Goal: Task Accomplishment & Management: Manage account settings

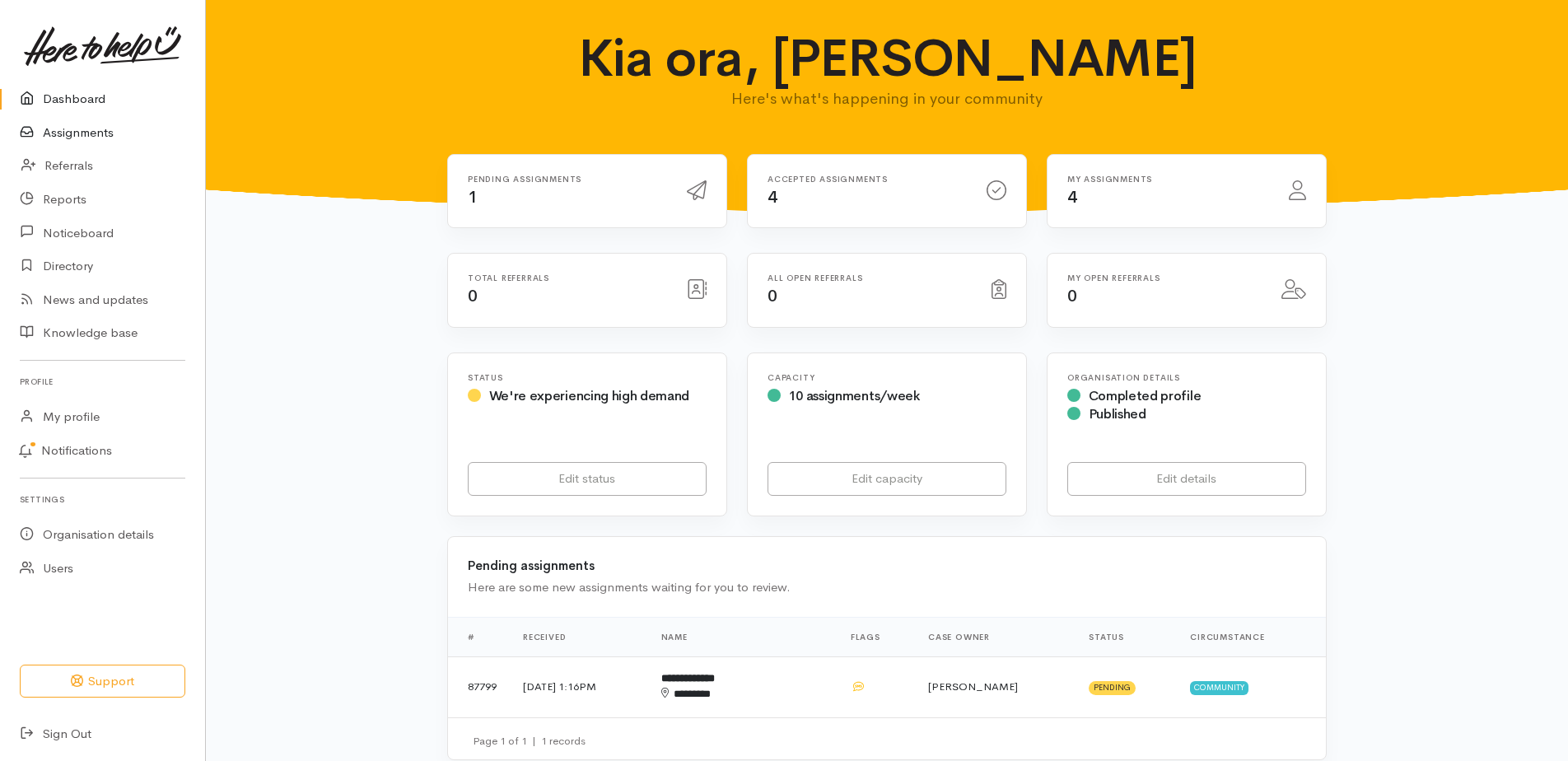
click at [92, 146] on link "Assignments" at bounding box center [102, 133] width 205 height 34
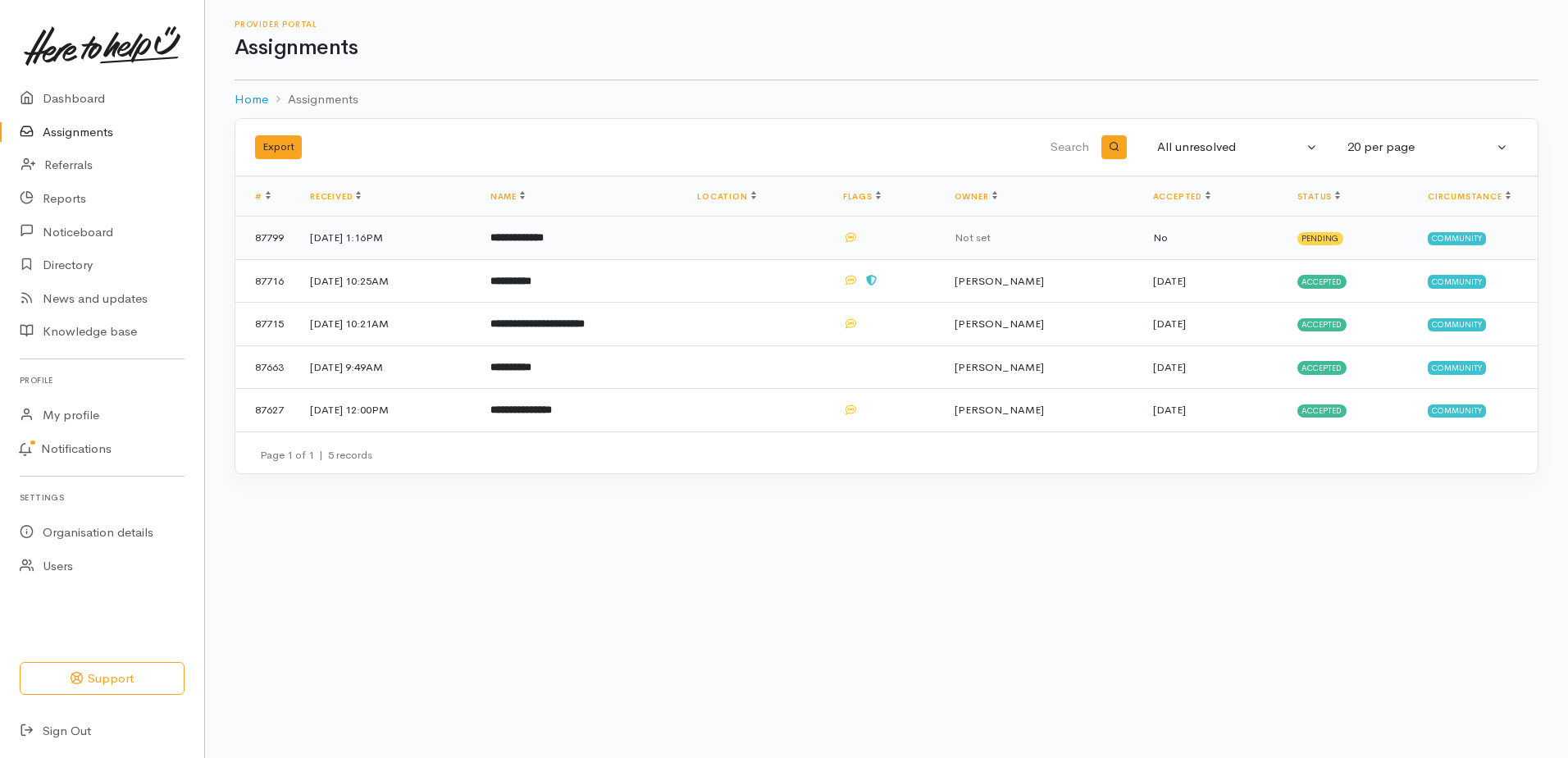
click at [544, 242] on b "**********" at bounding box center [517, 237] width 53 height 11
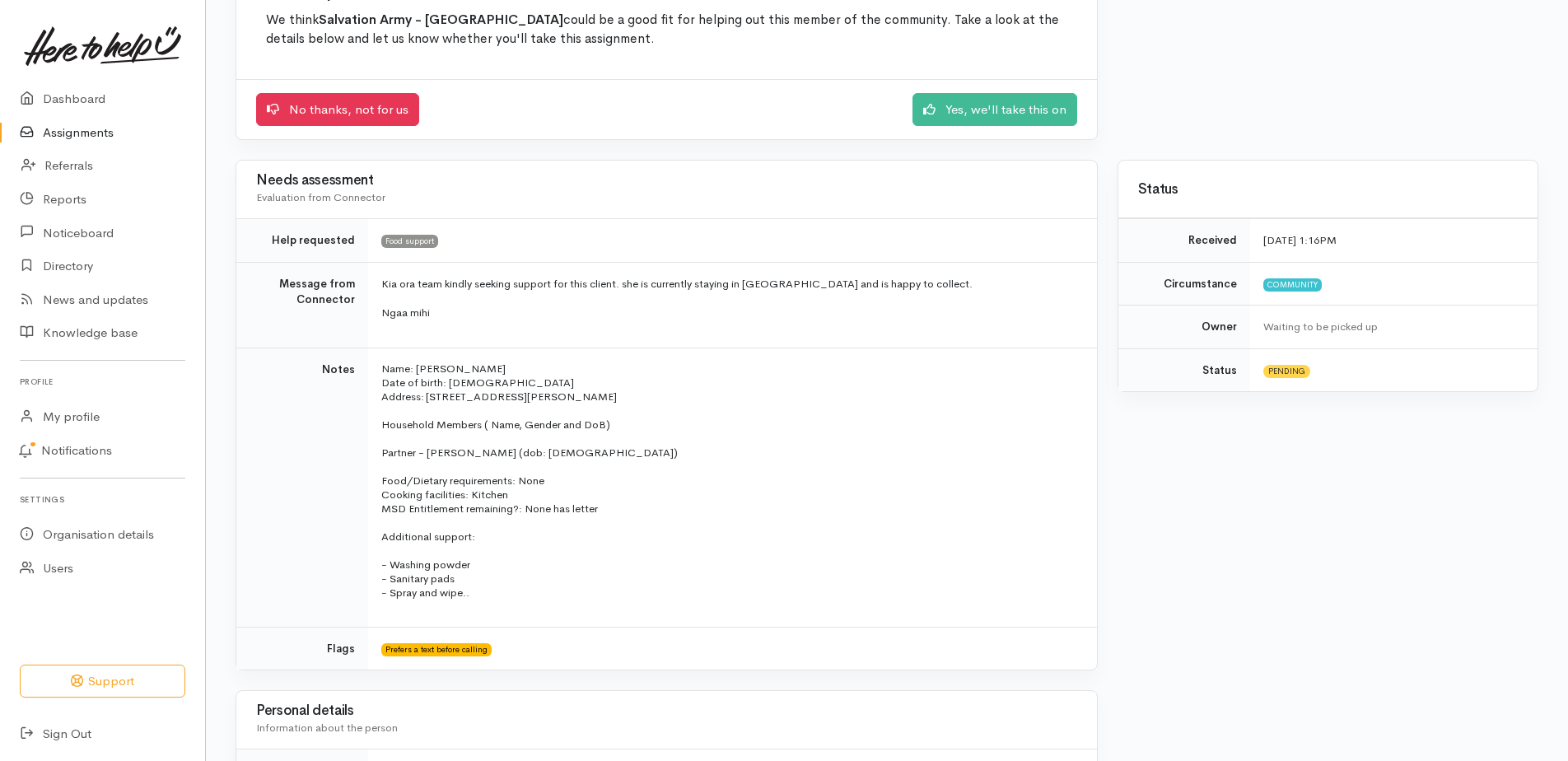
scroll to position [165, 0]
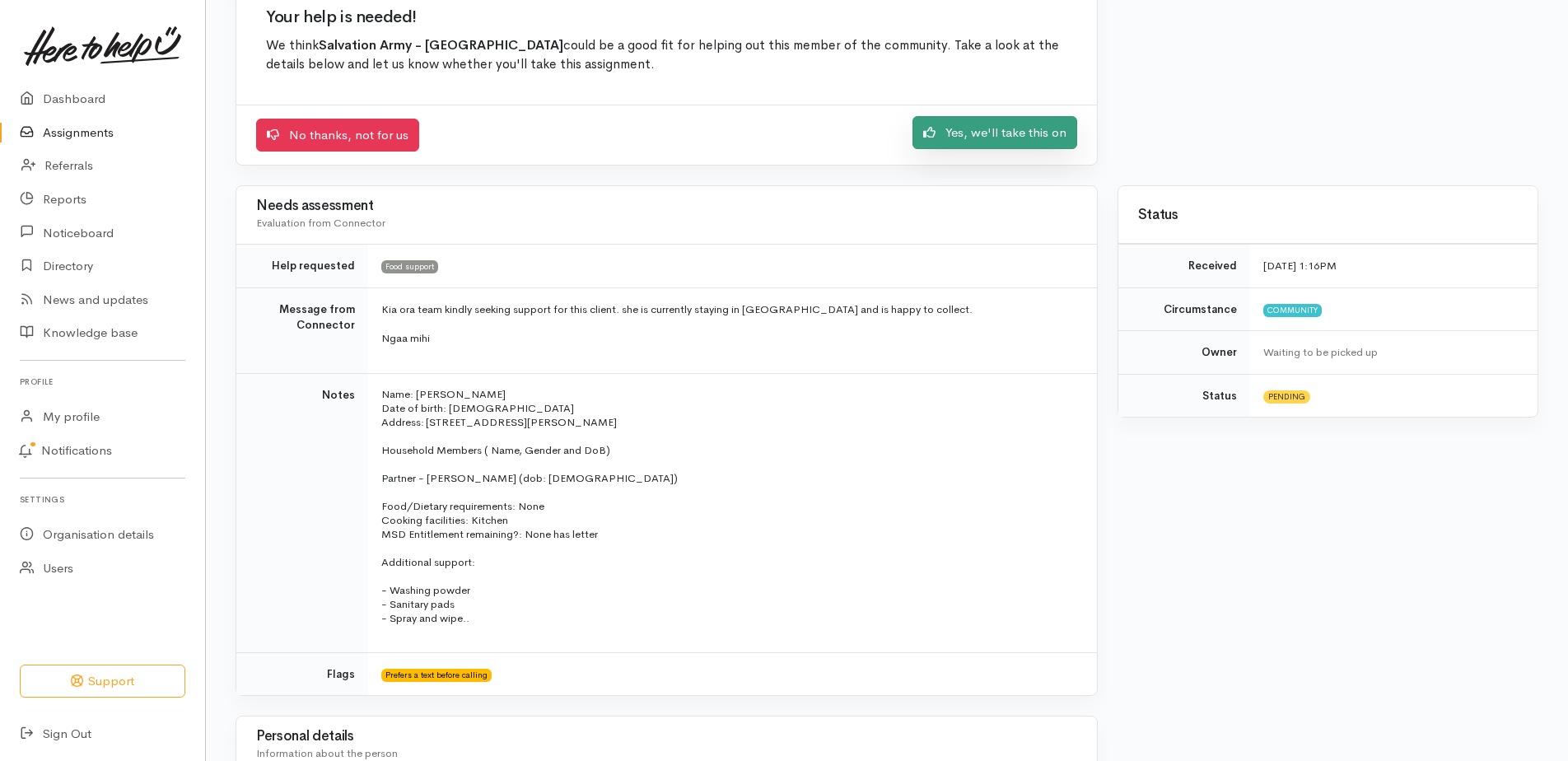
click at [995, 150] on link "Yes, we'll take this on" at bounding box center [995, 133] width 165 height 34
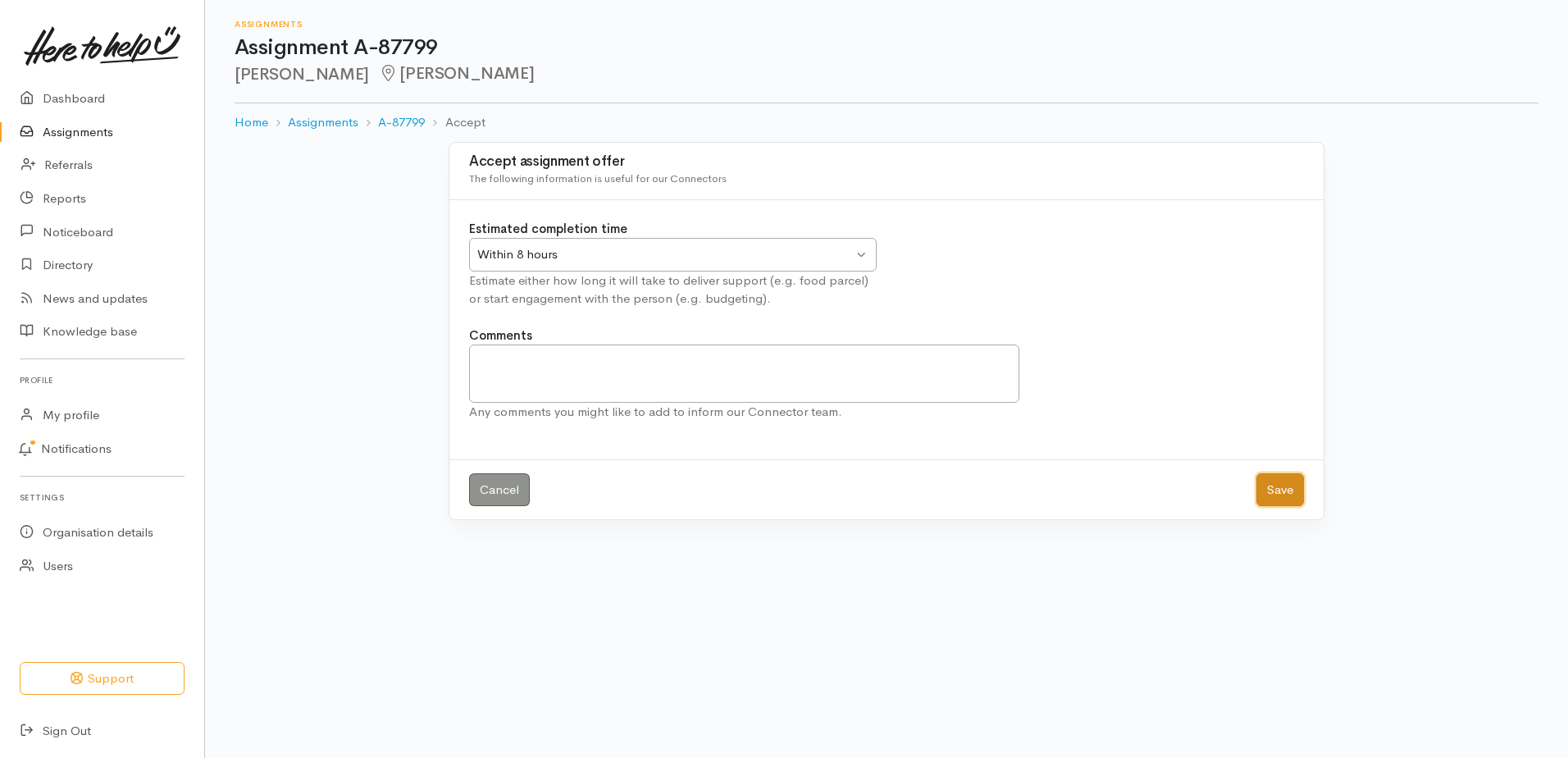
click at [1275, 507] on button "Save" at bounding box center [1281, 490] width 47 height 34
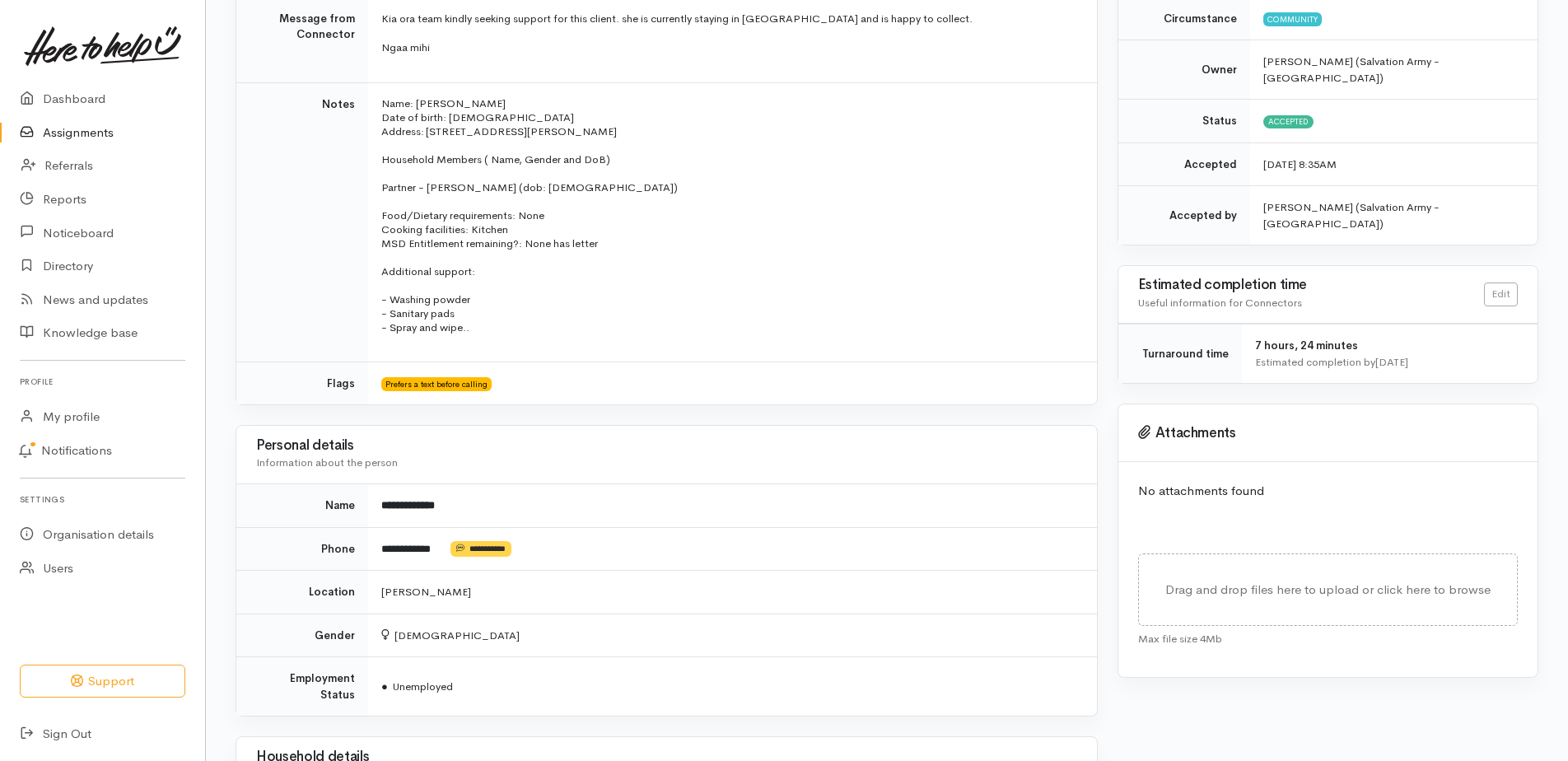
scroll to position [272, 0]
